Goal: Information Seeking & Learning: Learn about a topic

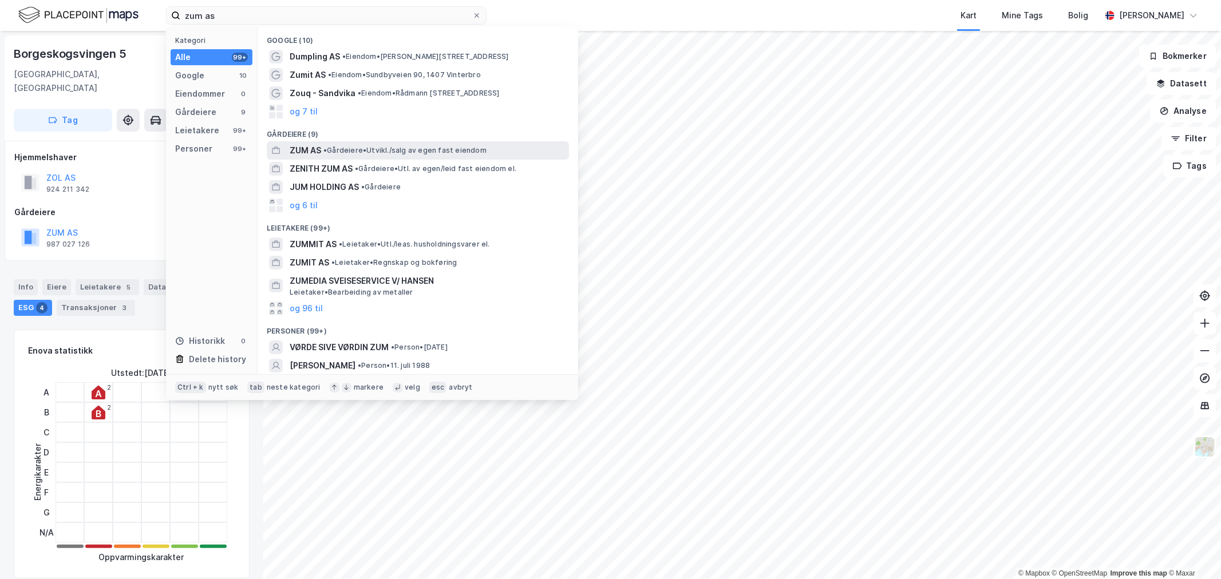
type input "zum as"
click at [338, 151] on span "• Gårdeiere • [GEOGRAPHIC_DATA]/salg av egen fast eiendom" at bounding box center [405, 150] width 163 height 9
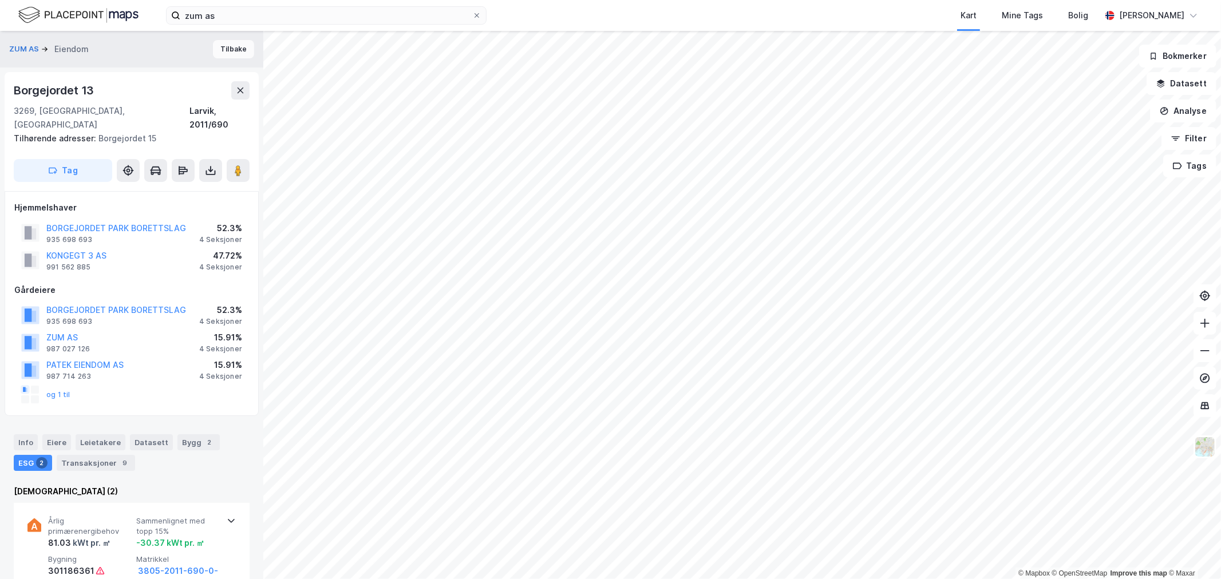
click at [224, 40] on button "Tilbake" at bounding box center [233, 49] width 41 height 18
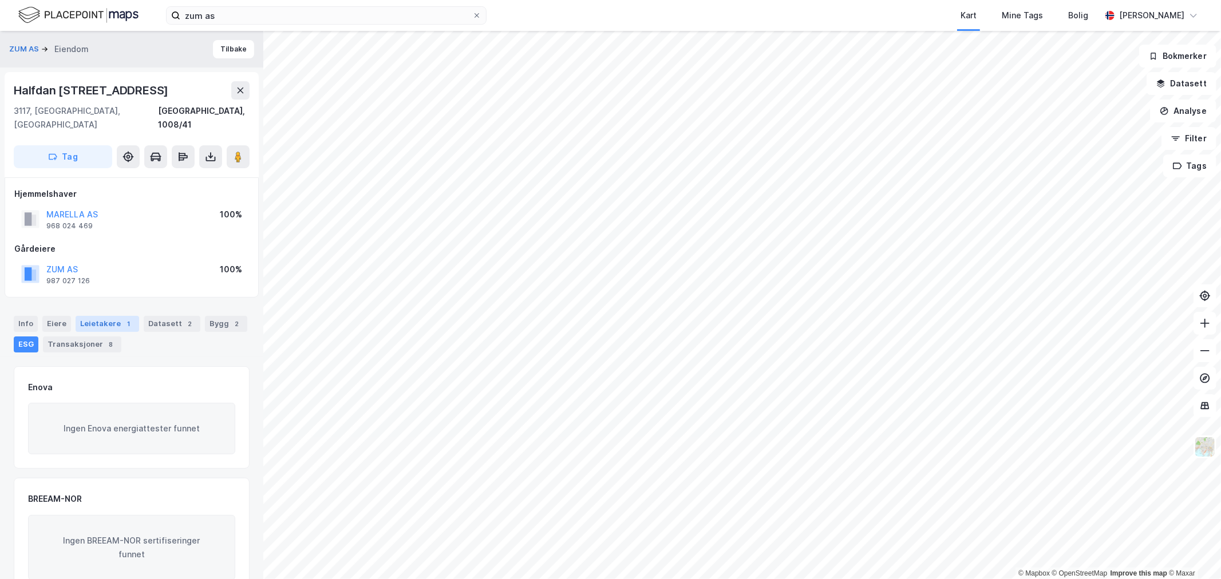
click at [103, 316] on div "Leietakere 1" at bounding box center [108, 324] width 64 height 16
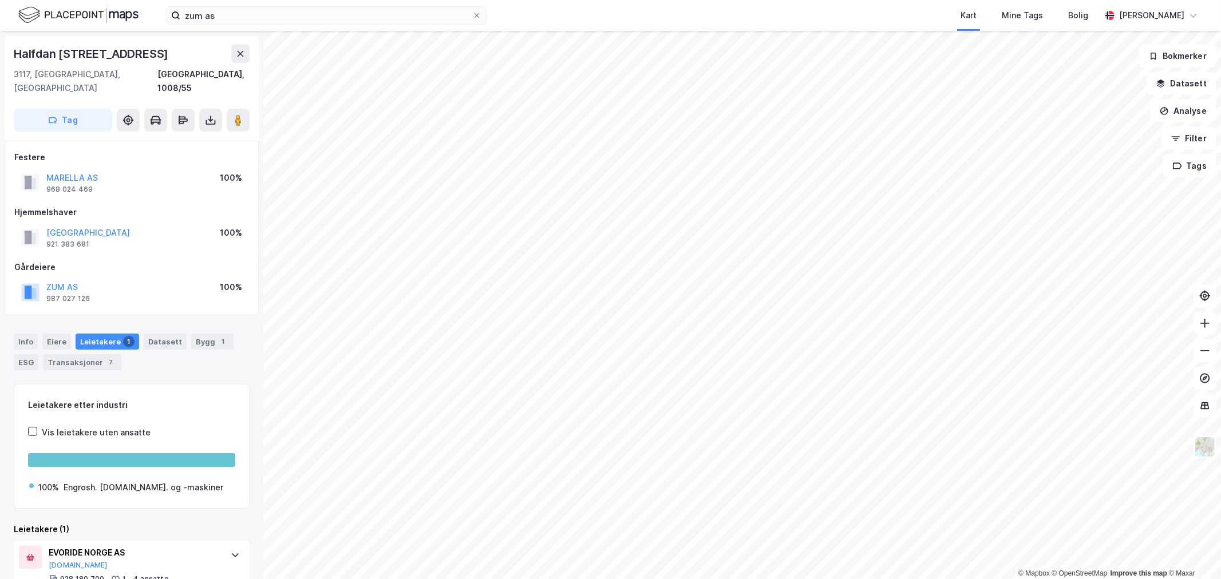
scroll to position [23, 0]
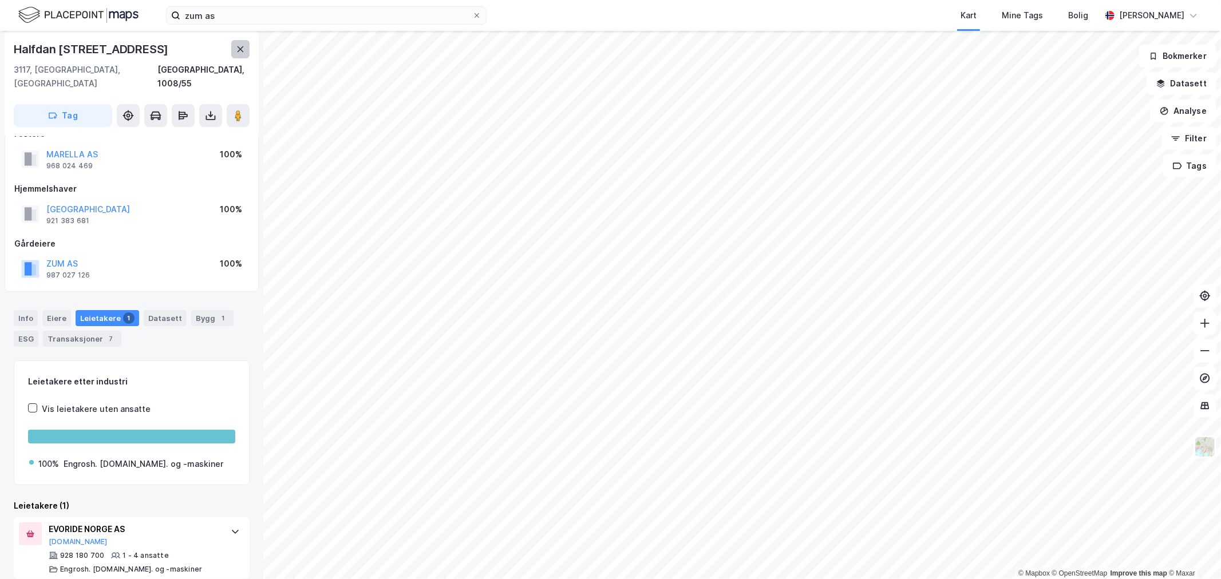
click at [245, 55] on button at bounding box center [240, 49] width 18 height 18
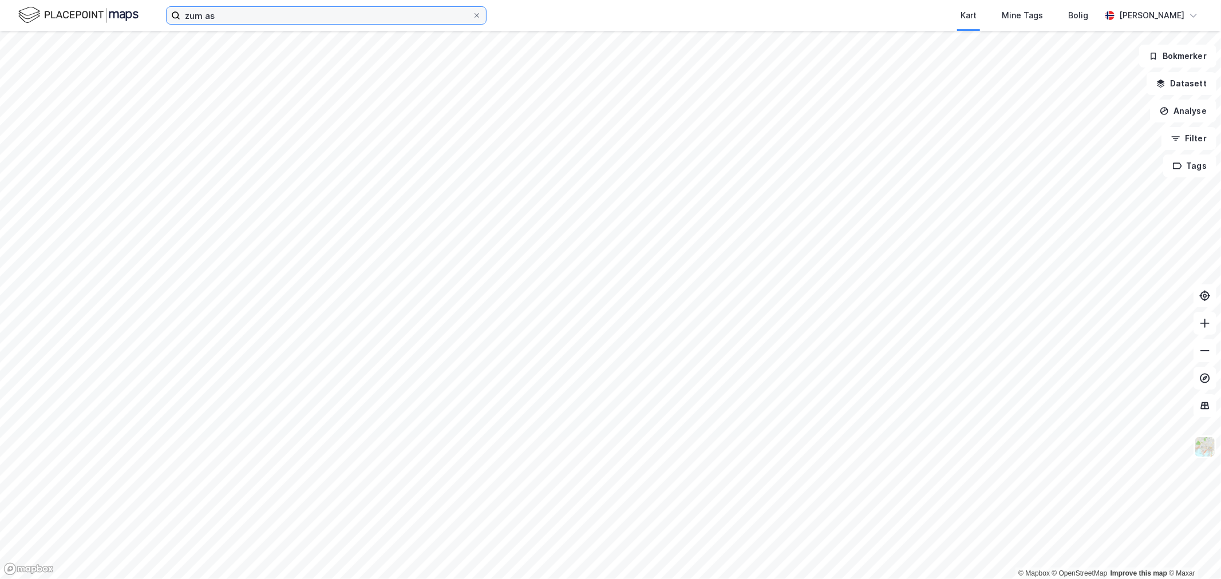
click at [246, 7] on input "zum as" at bounding box center [326, 15] width 292 height 17
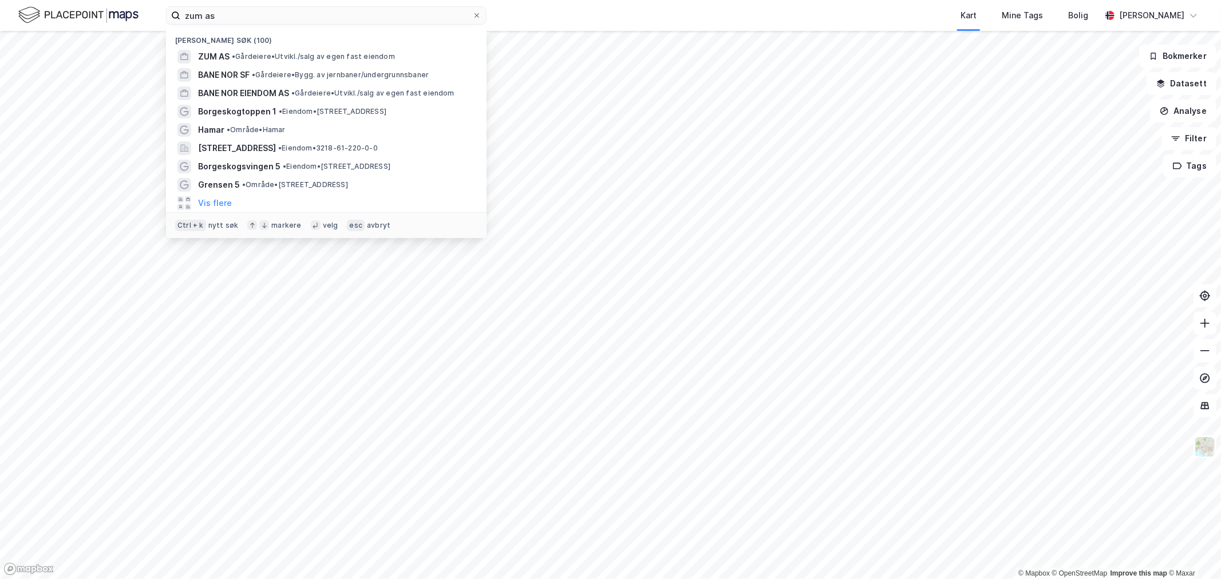
click at [253, 44] on div "[PERSON_NAME] søk (100)" at bounding box center [326, 37] width 321 height 21
click at [255, 58] on span "• Gårdeiere • [GEOGRAPHIC_DATA]/salg av egen fast eiendom" at bounding box center [313, 56] width 163 height 9
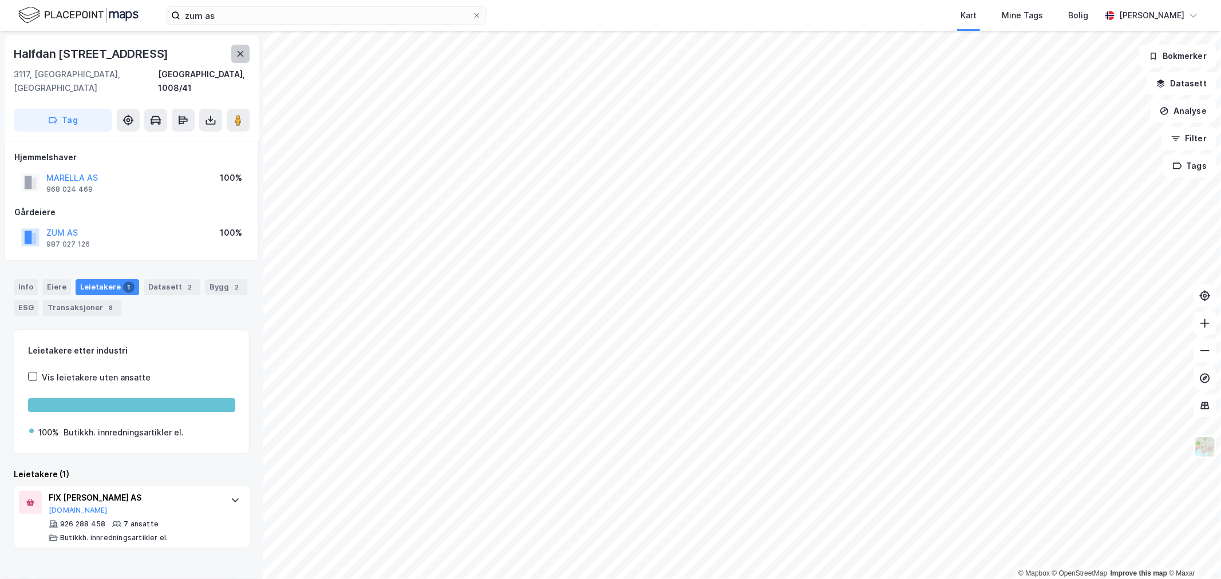
click at [235, 57] on button at bounding box center [240, 54] width 18 height 18
